Goal: Task Accomplishment & Management: Use online tool/utility

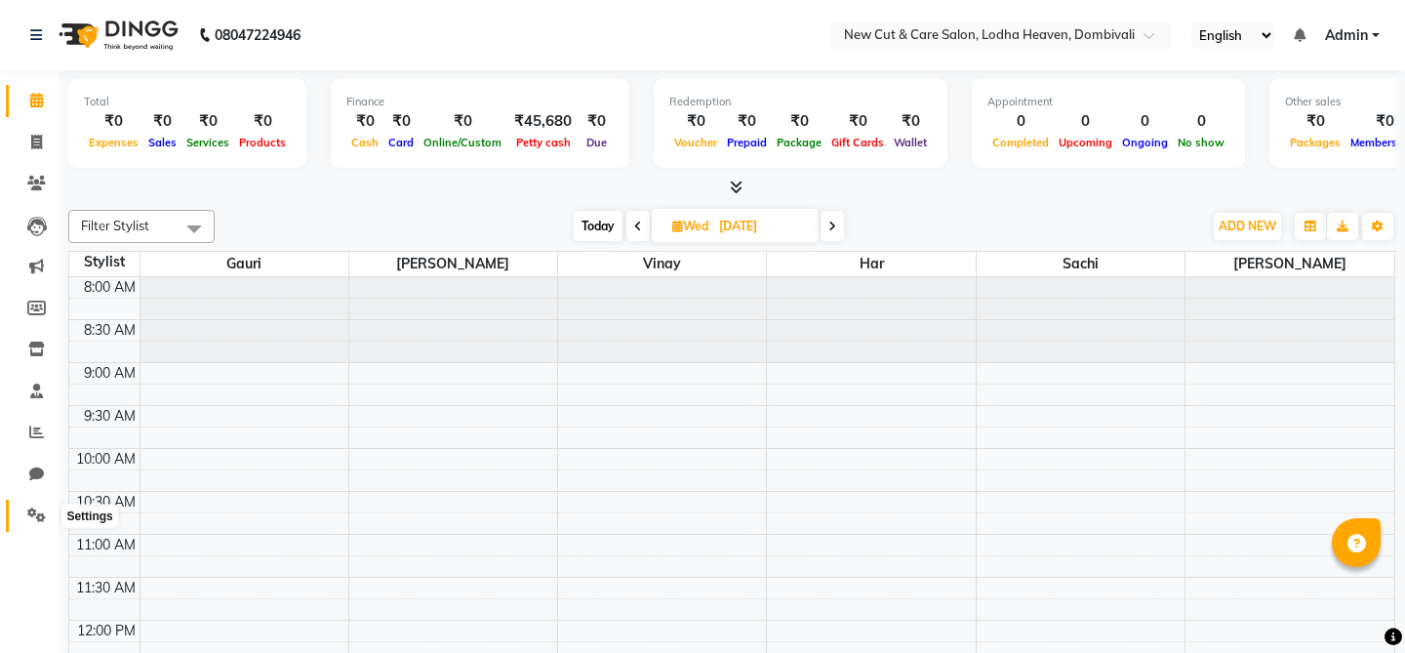
click at [35, 506] on span at bounding box center [37, 515] width 34 height 22
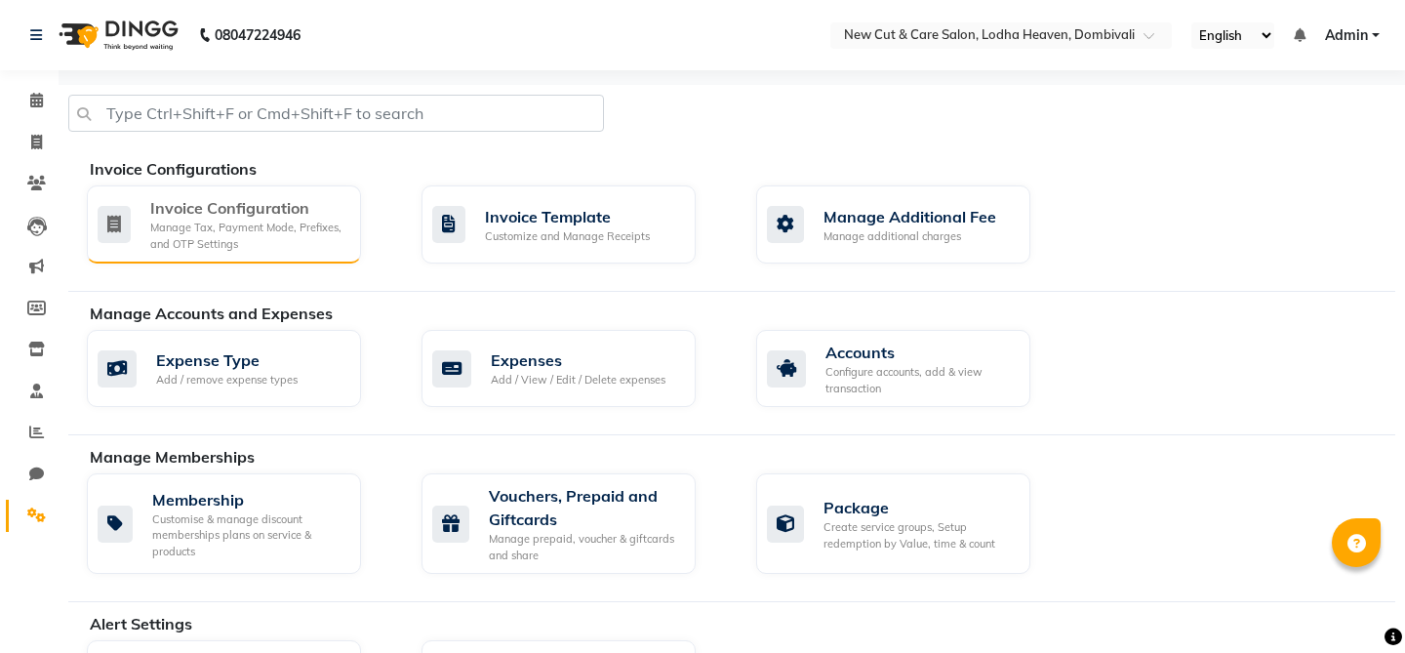
click at [248, 242] on div "Manage Tax, Payment Mode, Prefixes, and OTP Settings" at bounding box center [247, 236] width 195 height 32
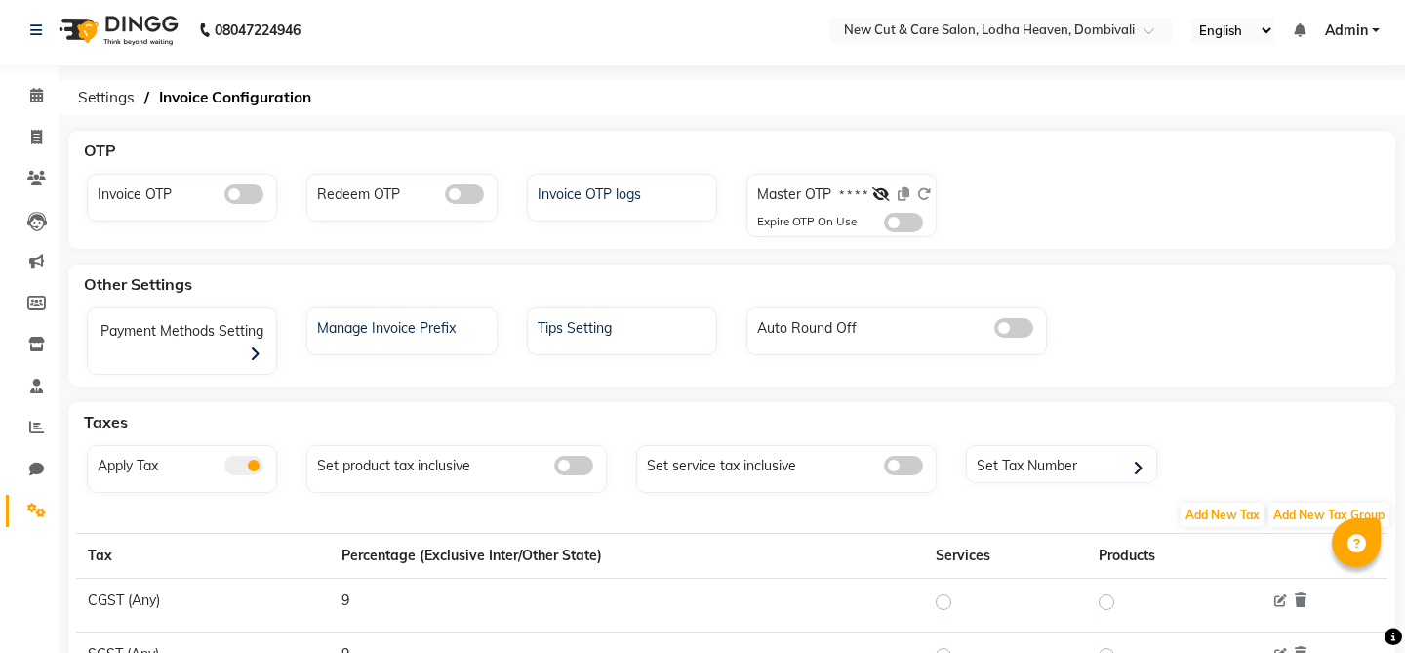
scroll to position [7, 0]
click at [419, 336] on div "Manage Invoice Prefix" at bounding box center [403, 323] width 183 height 25
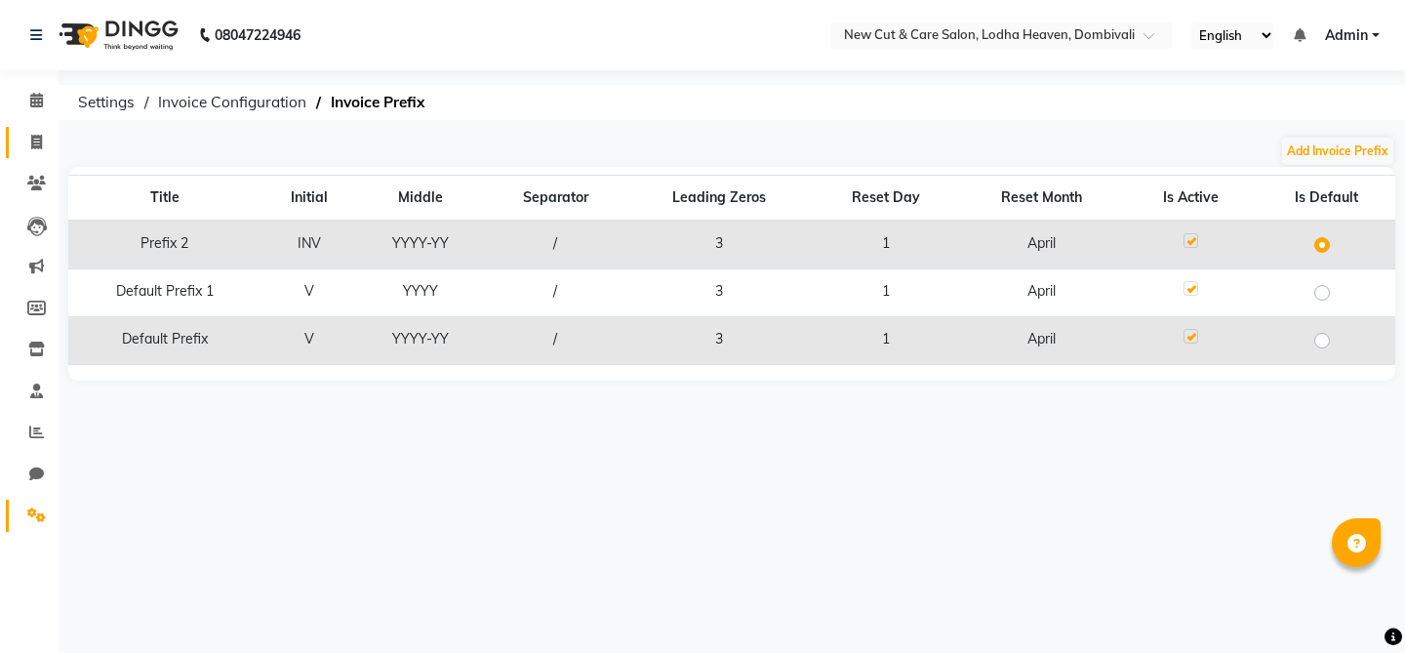
click at [17, 144] on link "Invoice" at bounding box center [29, 143] width 47 height 32
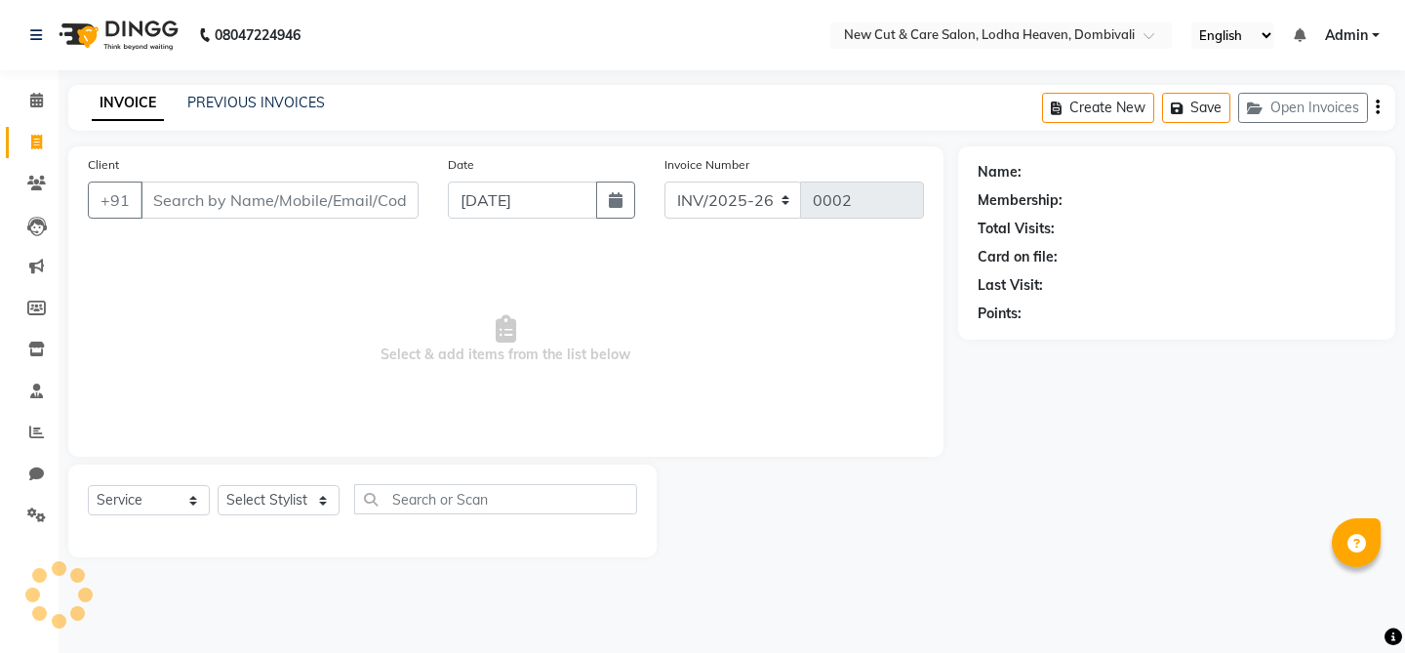
select select "product"
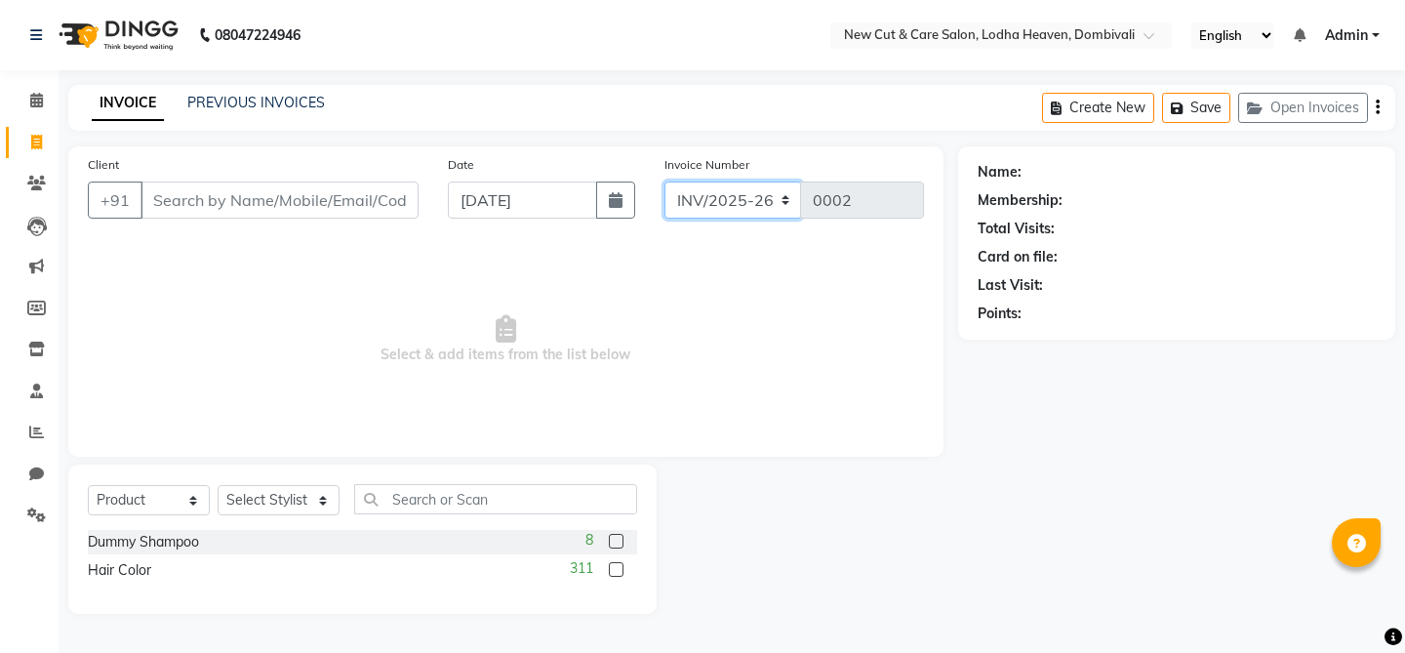
click at [714, 210] on select "INV/2025-26 V/2025 V/2025-26" at bounding box center [734, 200] width 138 height 37
